Goal: Task Accomplishment & Management: Manage account settings

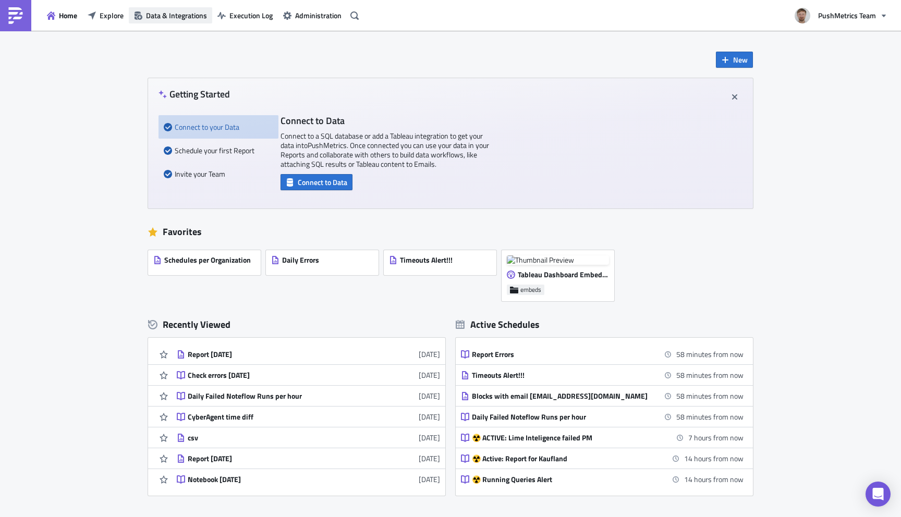
click at [190, 18] on span "Data & Integrations" at bounding box center [176, 15] width 61 height 11
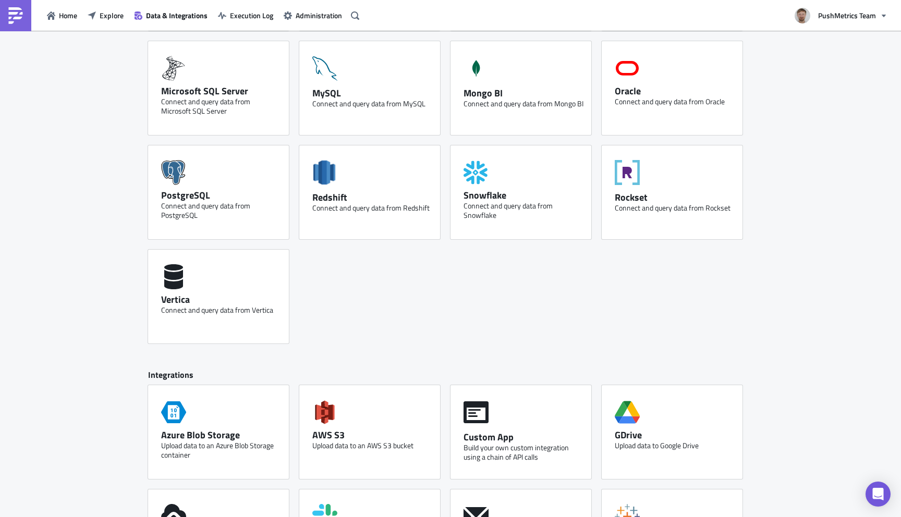
scroll to position [435, 0]
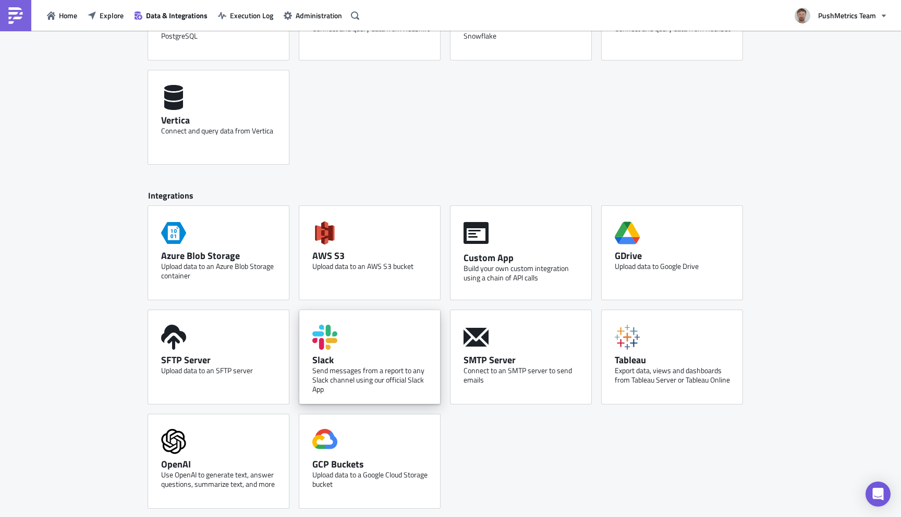
click at [361, 338] on div "Slack Send messages from a report to any Slack channel using our official Slack…" at bounding box center [369, 357] width 141 height 94
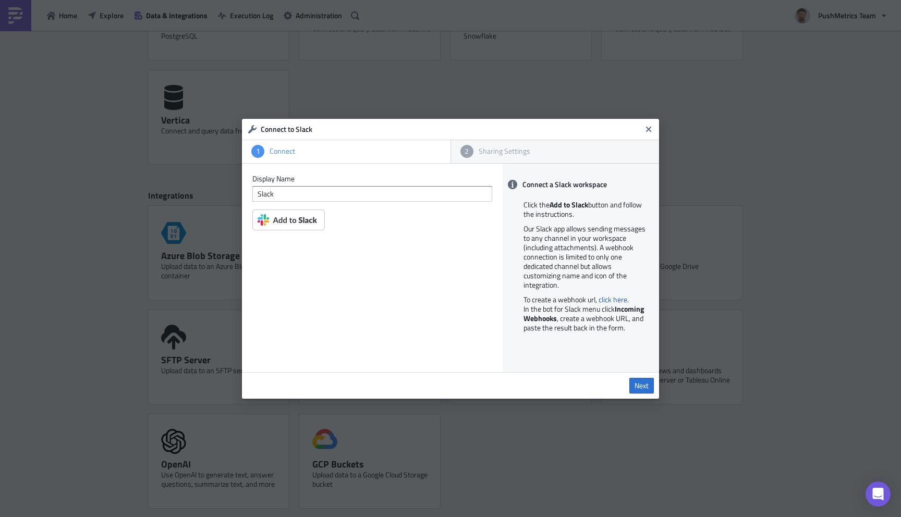
click at [289, 223] on img at bounding box center [288, 220] width 72 height 21
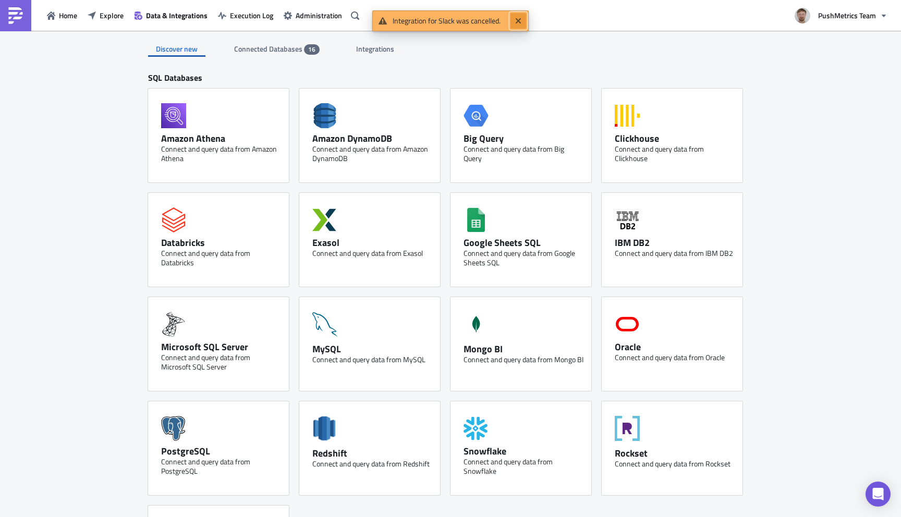
click at [519, 18] on icon "Close" at bounding box center [518, 21] width 8 height 8
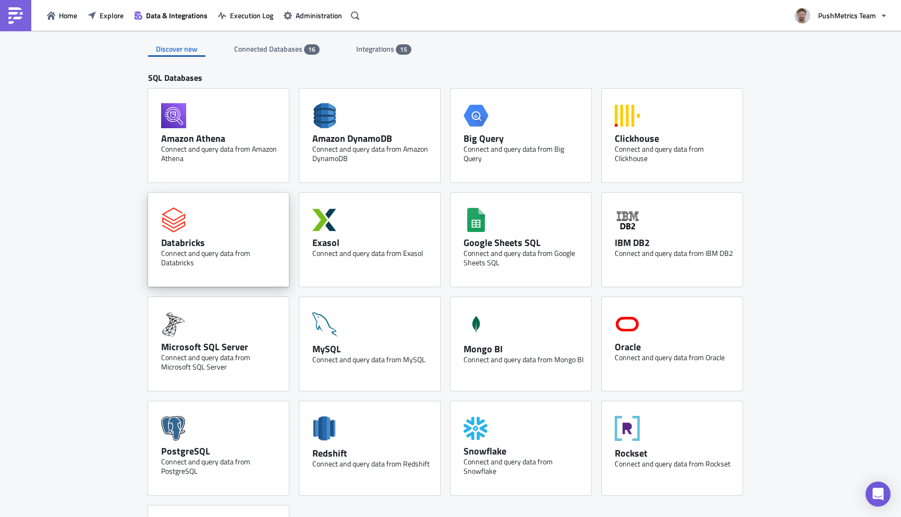
scroll to position [435, 0]
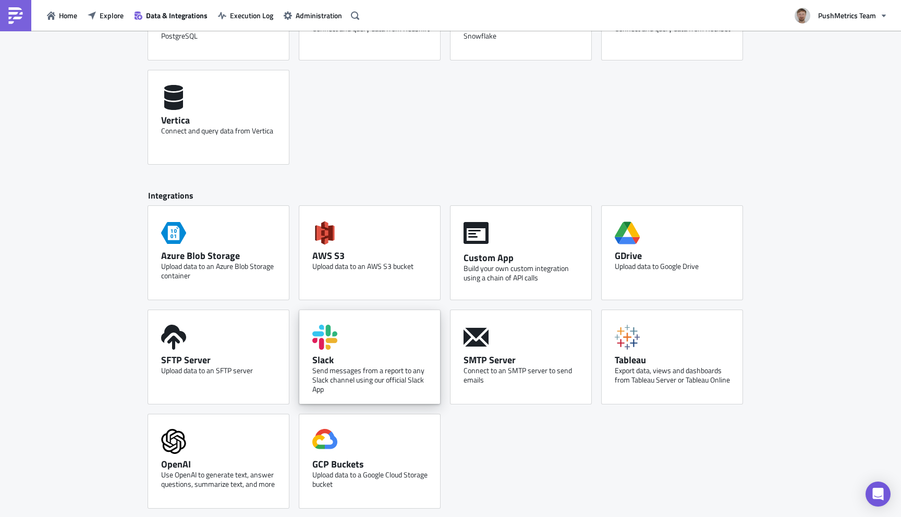
click at [331, 345] on icon at bounding box center [324, 337] width 25 height 25
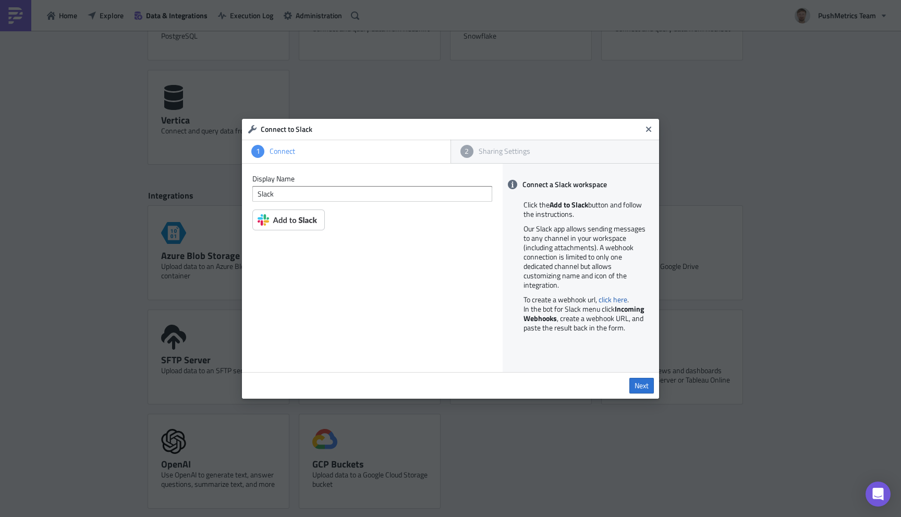
click at [306, 221] on img at bounding box center [288, 220] width 72 height 21
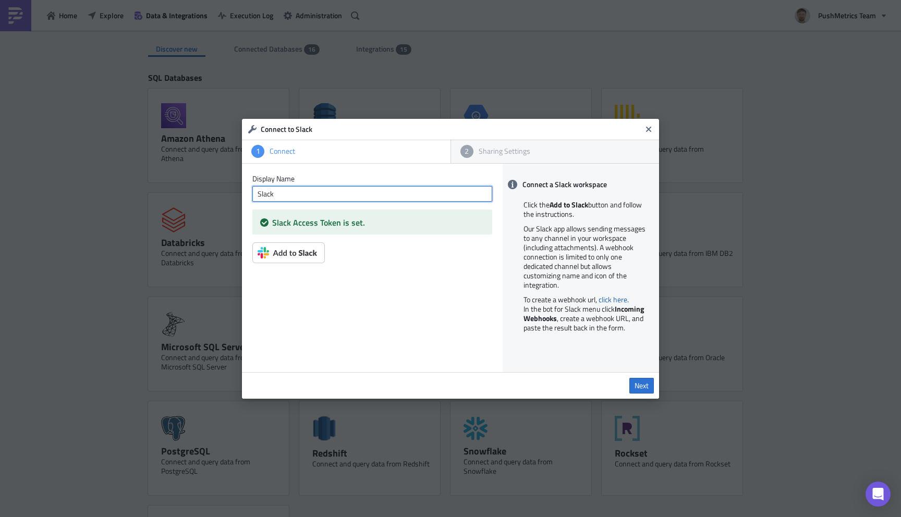
click at [390, 196] on input "Slack" at bounding box center [372, 194] width 240 height 16
type input "Slack Lukasz 2"
click at [643, 390] on span "Next" at bounding box center [642, 385] width 14 height 9
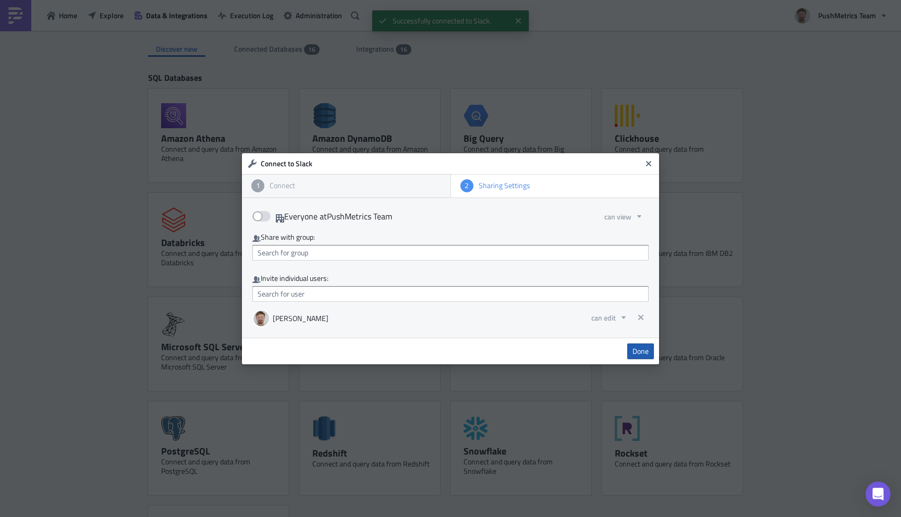
click at [642, 357] on link "Done" at bounding box center [640, 352] width 27 height 16
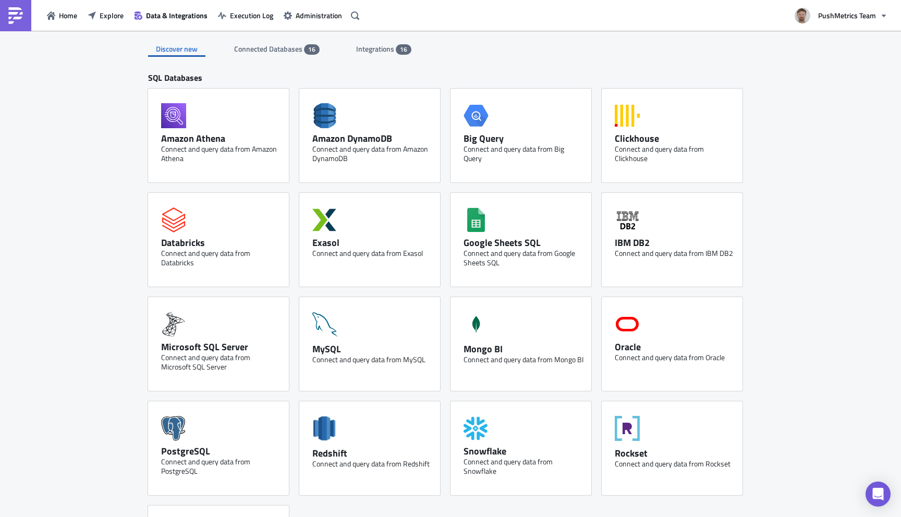
click at [371, 50] on span "Integrations" at bounding box center [376, 48] width 40 height 11
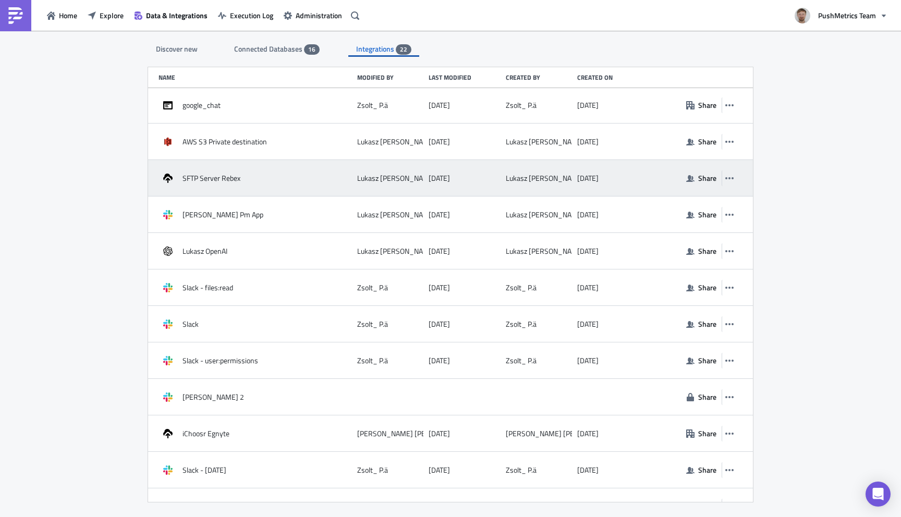
scroll to position [389, 0]
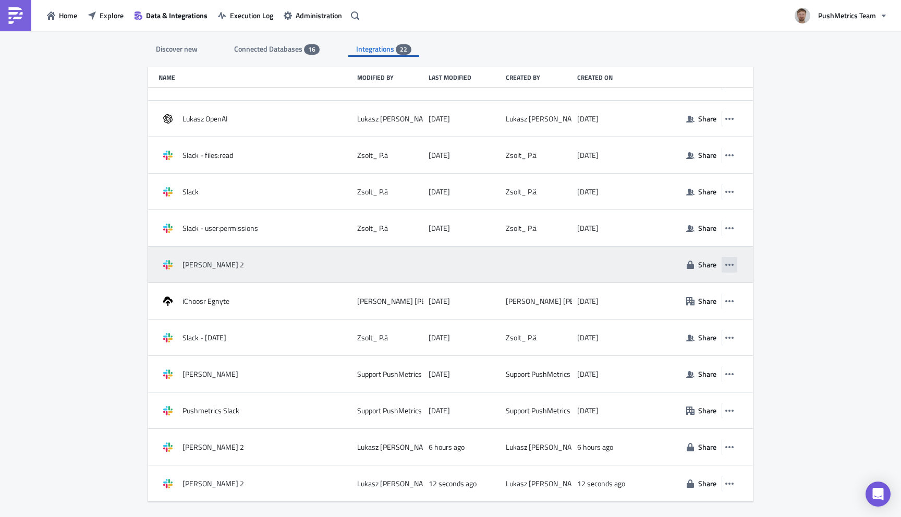
click at [732, 264] on icon "button" at bounding box center [729, 265] width 8 height 2
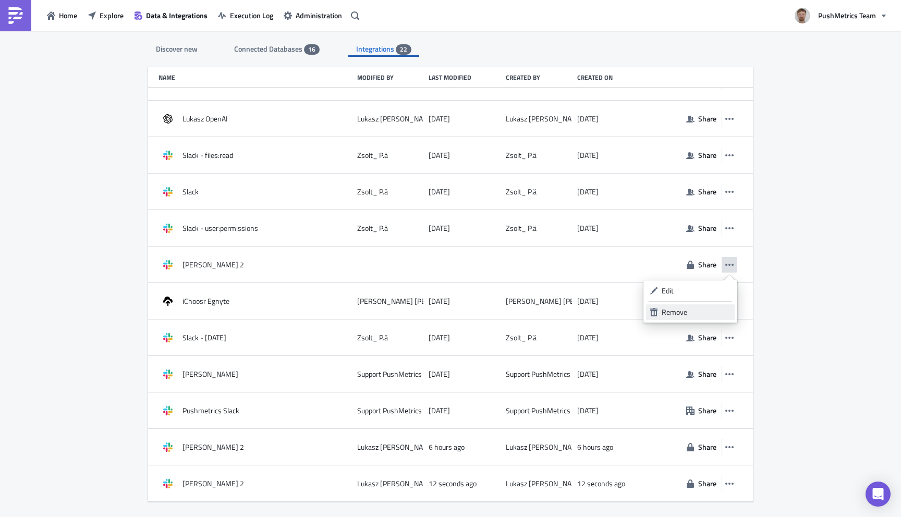
click at [689, 310] on div "Remove" at bounding box center [696, 312] width 69 height 10
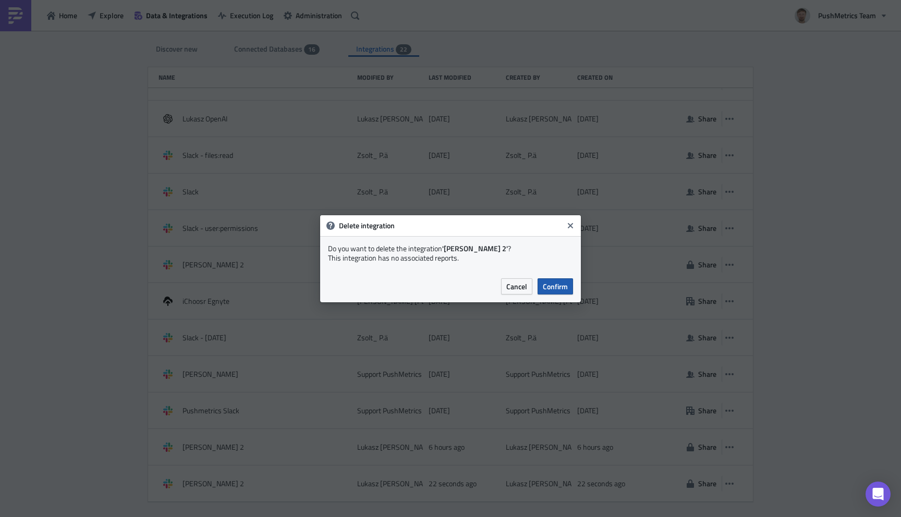
click at [558, 283] on span "Confirm" at bounding box center [555, 286] width 25 height 11
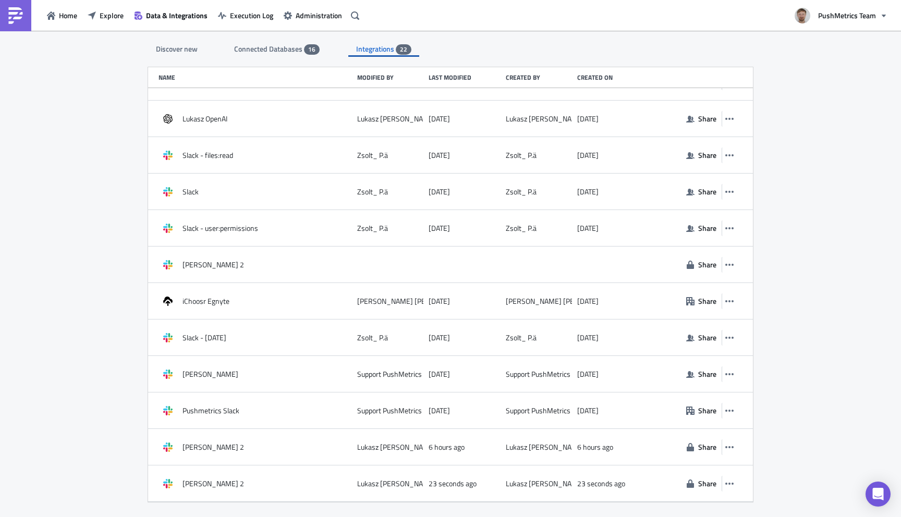
scroll to position [352, 0]
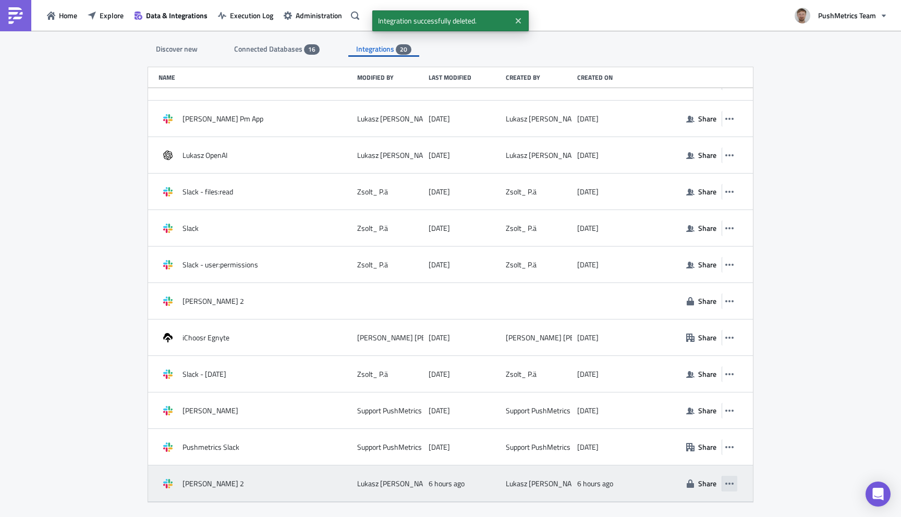
click at [731, 483] on icon "button" at bounding box center [729, 484] width 8 height 2
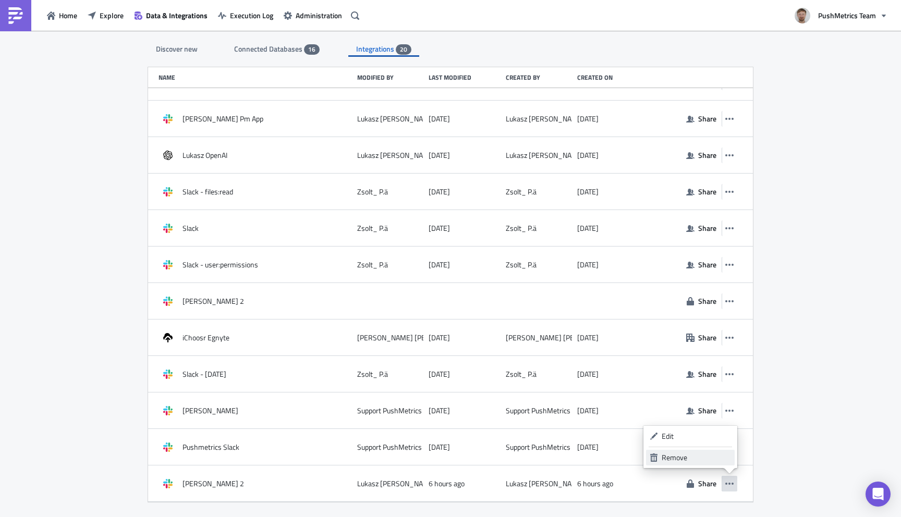
click at [706, 461] on div "Remove" at bounding box center [696, 458] width 69 height 10
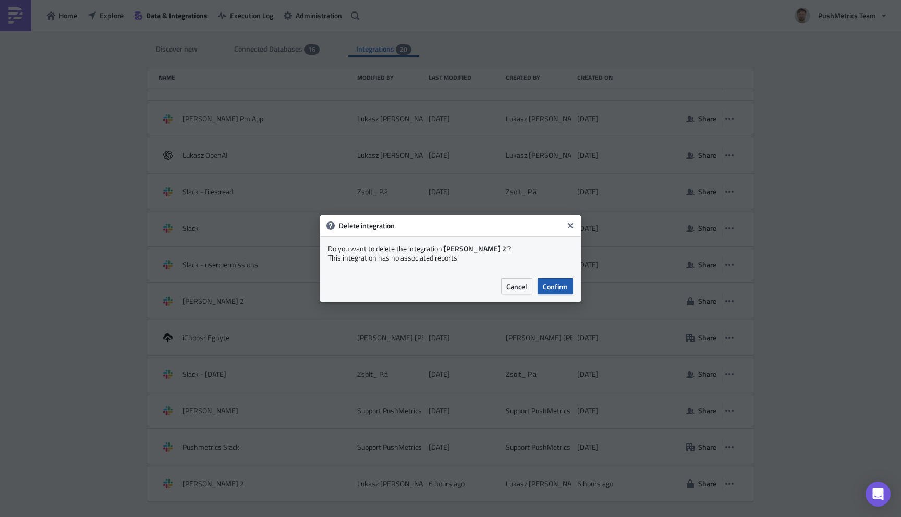
click at [565, 291] on button "Confirm" at bounding box center [555, 286] width 35 height 16
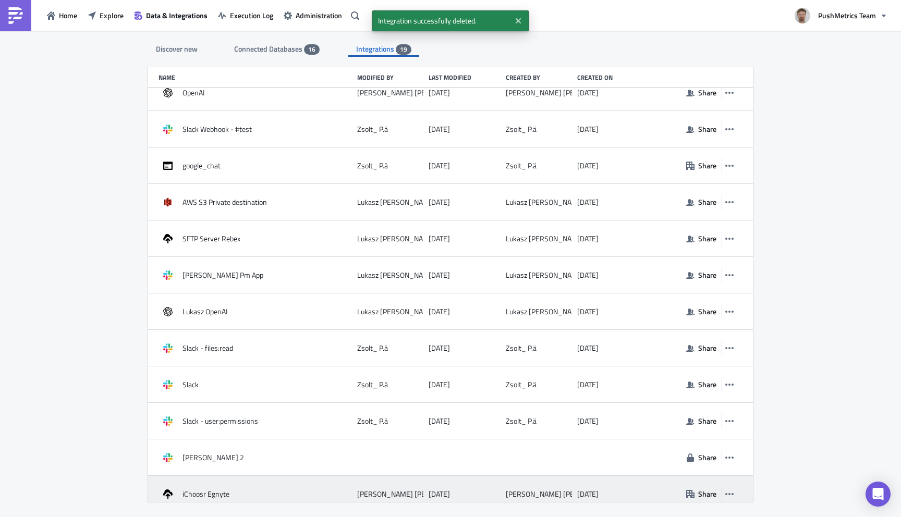
scroll to position [187, 0]
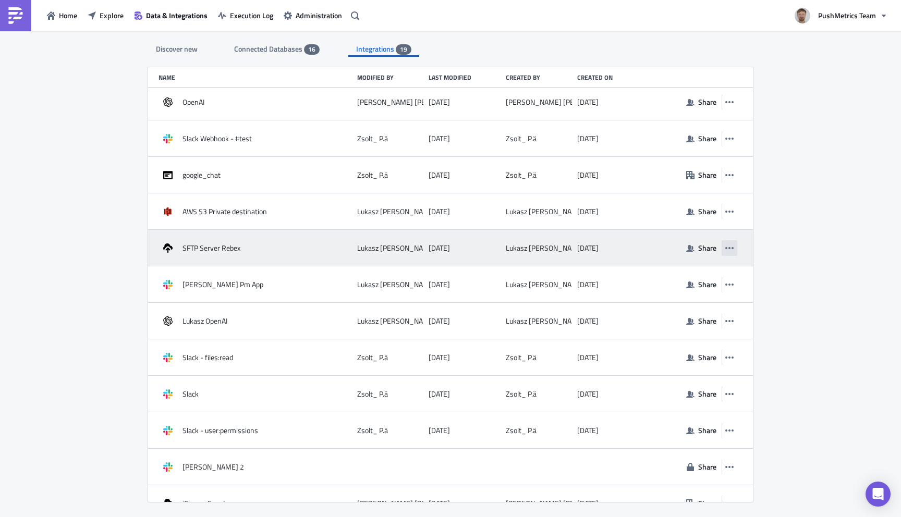
click at [728, 247] on icon "button" at bounding box center [729, 248] width 8 height 8
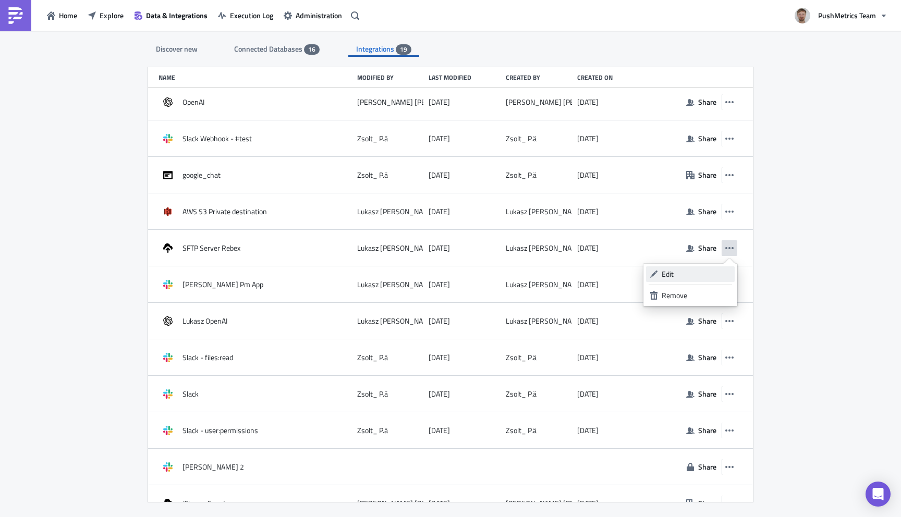
click at [688, 274] on div "Edit" at bounding box center [696, 274] width 69 height 10
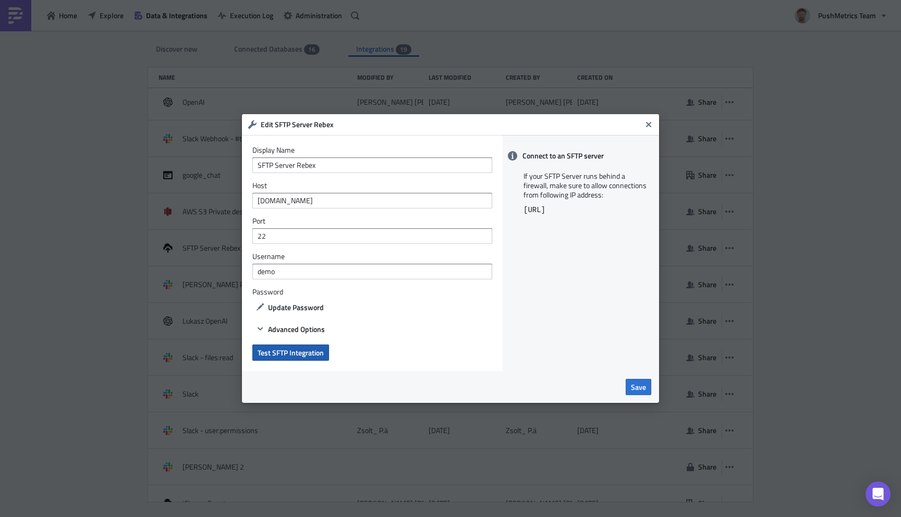
click at [312, 359] on button "Test SFTP Integration" at bounding box center [290, 353] width 77 height 16
click at [285, 351] on span "Test SFTP Integration" at bounding box center [291, 352] width 66 height 11
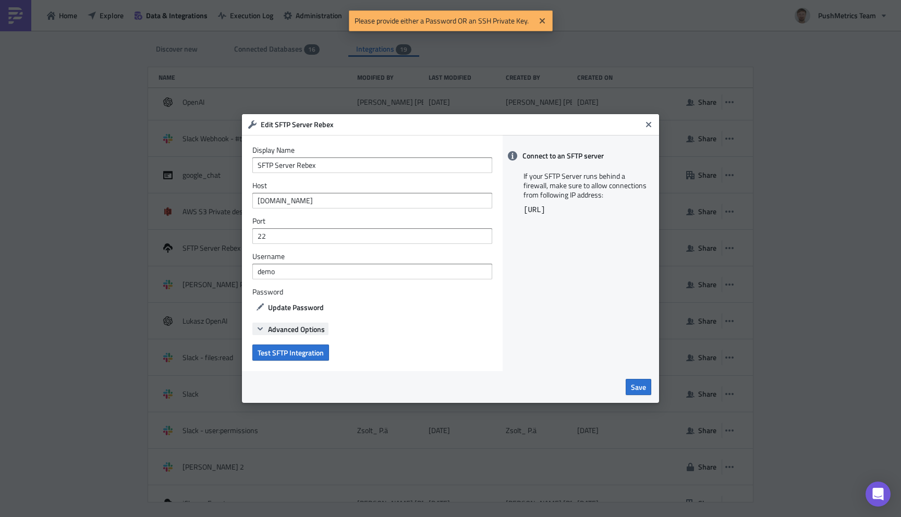
click at [288, 333] on span "Advanced Options" at bounding box center [296, 329] width 57 height 11
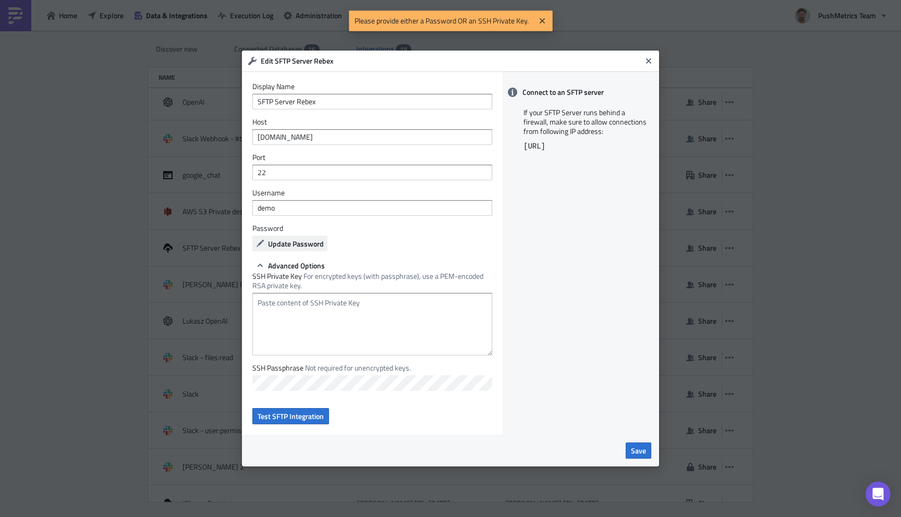
click at [300, 246] on span "Update Password" at bounding box center [296, 243] width 56 height 11
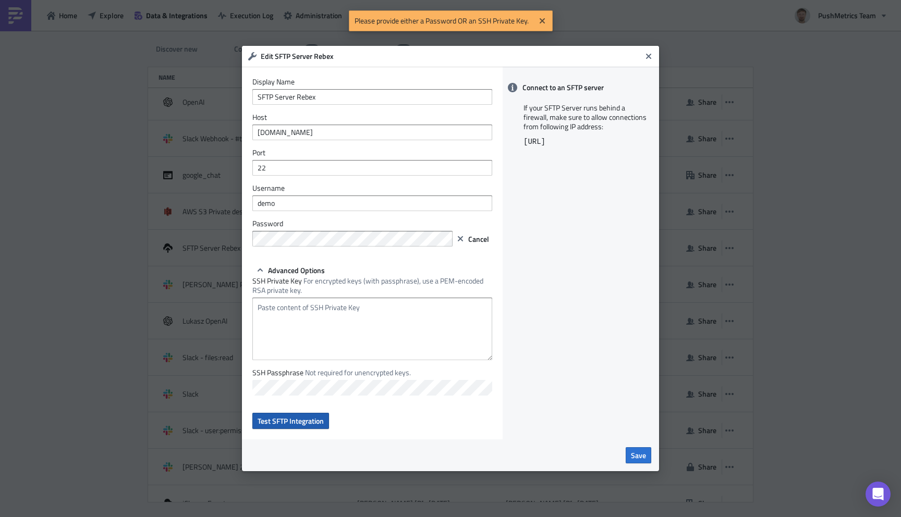
click at [313, 422] on span "Test SFTP Integration" at bounding box center [291, 421] width 66 height 11
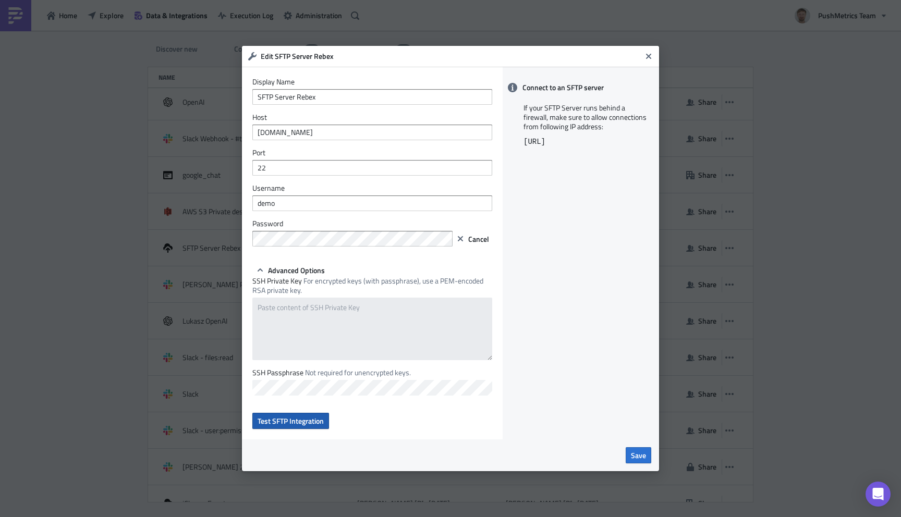
click at [278, 422] on span "Test SFTP Integration" at bounding box center [291, 421] width 66 height 11
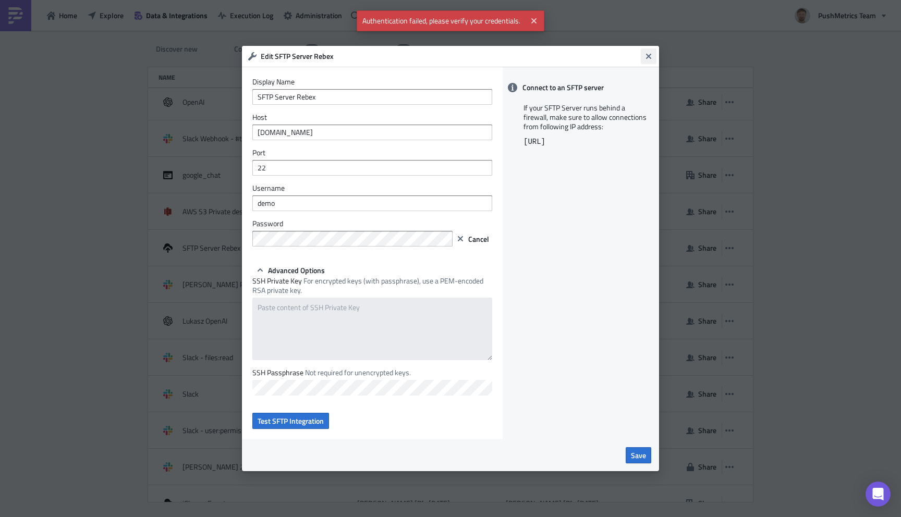
click at [652, 57] on icon "Close" at bounding box center [649, 56] width 8 height 8
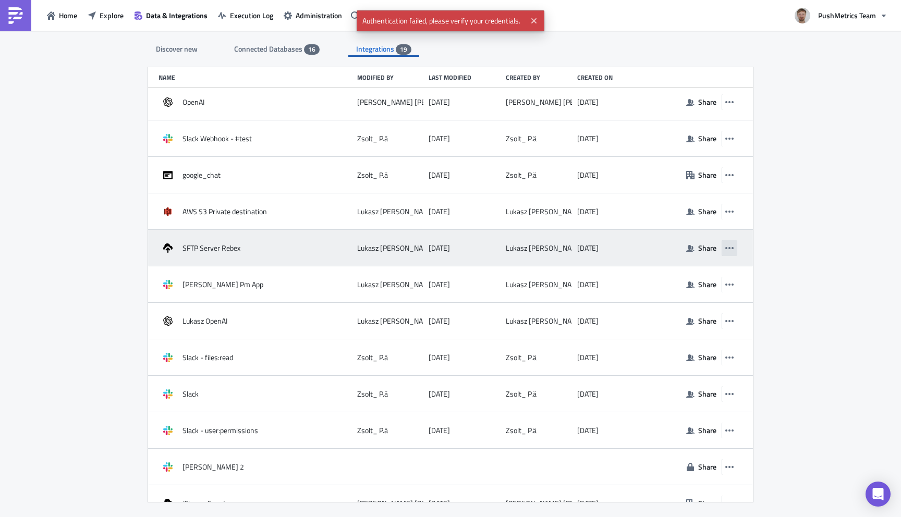
click at [728, 241] on button "button" at bounding box center [730, 248] width 16 height 16
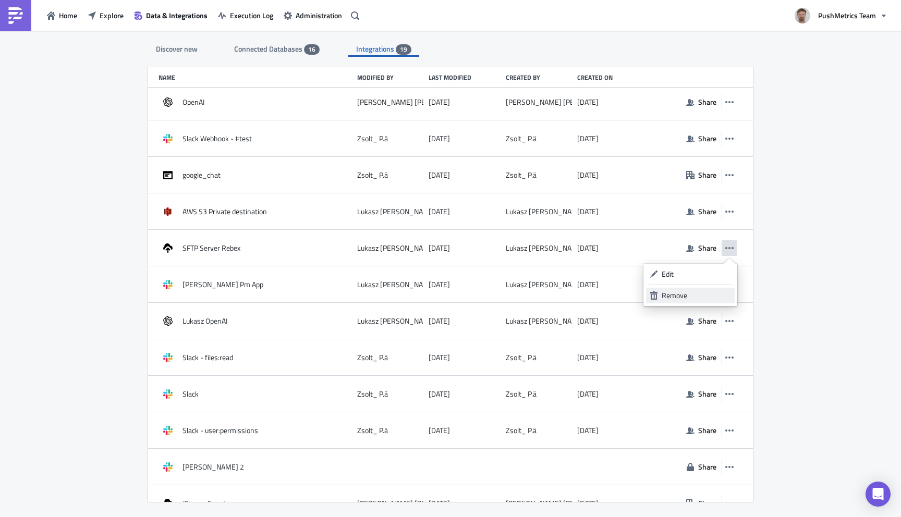
click at [674, 298] on div "Remove" at bounding box center [696, 295] width 69 height 10
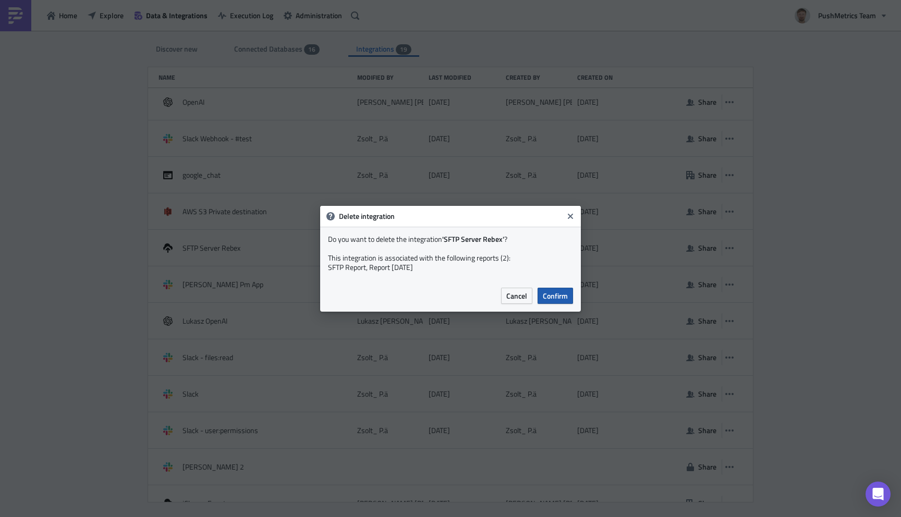
click at [553, 294] on span "Confirm" at bounding box center [555, 295] width 25 height 11
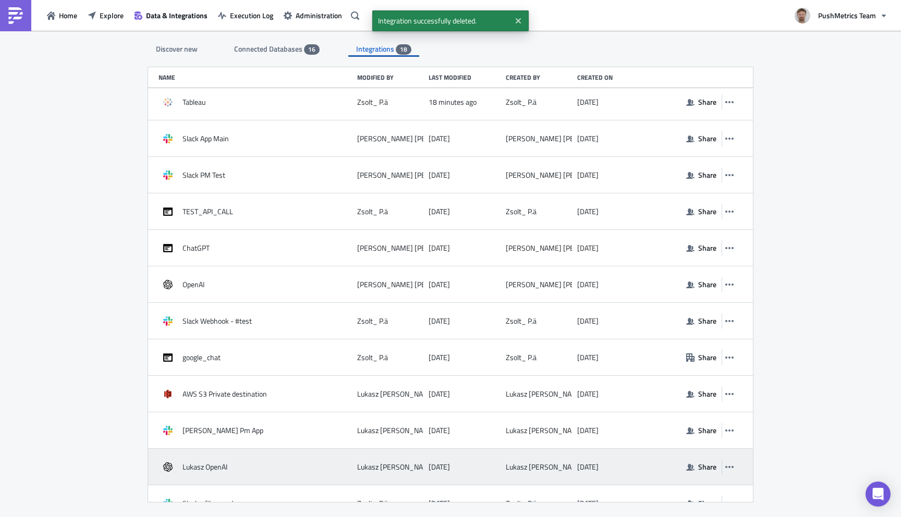
scroll to position [0, 0]
